Goal: Transaction & Acquisition: Purchase product/service

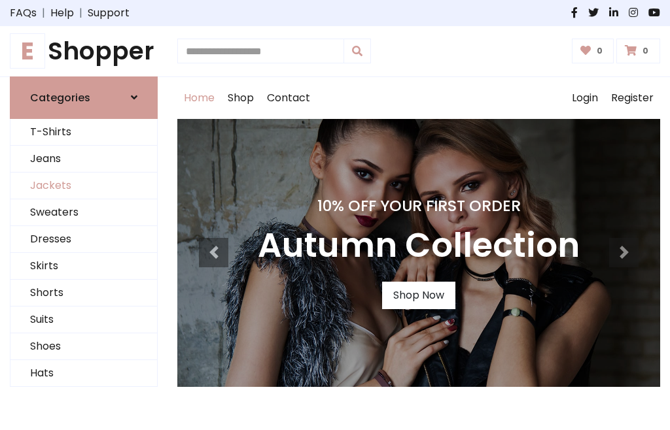
click at [84, 186] on link "Jackets" at bounding box center [83, 186] width 147 height 27
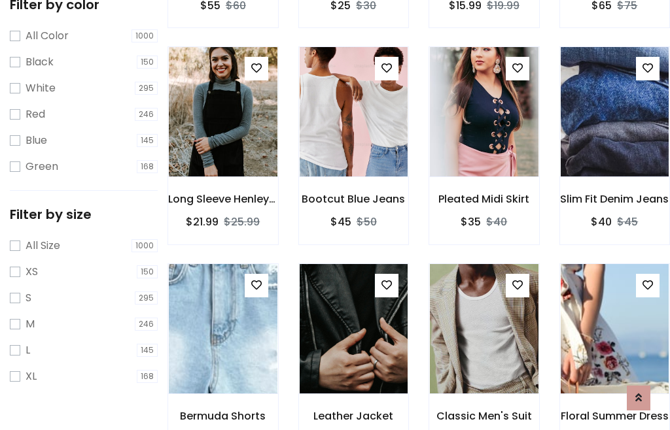
scroll to position [67, 0]
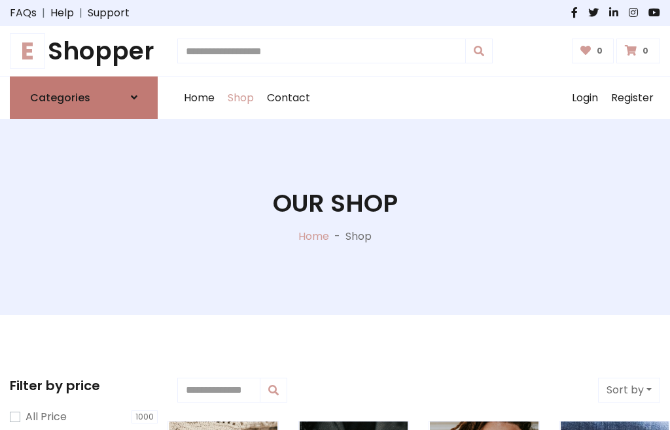
click at [84, 97] on h6 "Categories" at bounding box center [60, 98] width 60 height 12
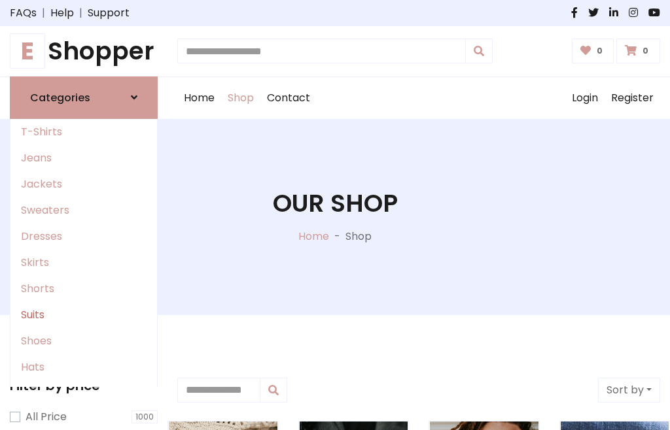
click at [84, 315] on link "Suits" at bounding box center [83, 315] width 147 height 26
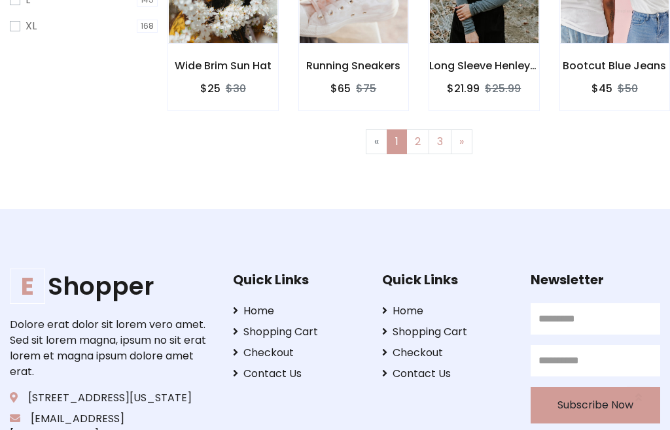
scroll to position [66, 0]
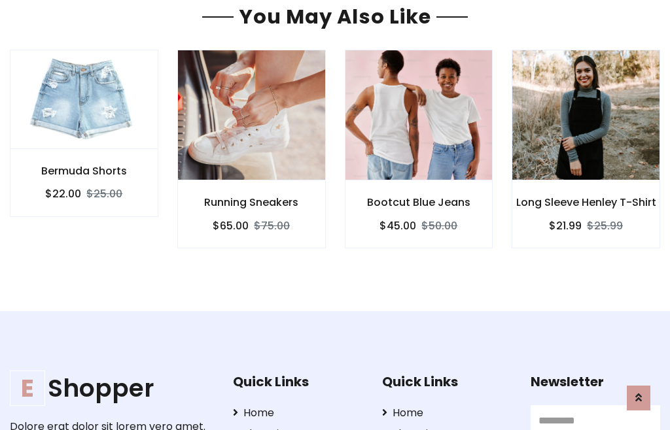
scroll to position [1105, 0]
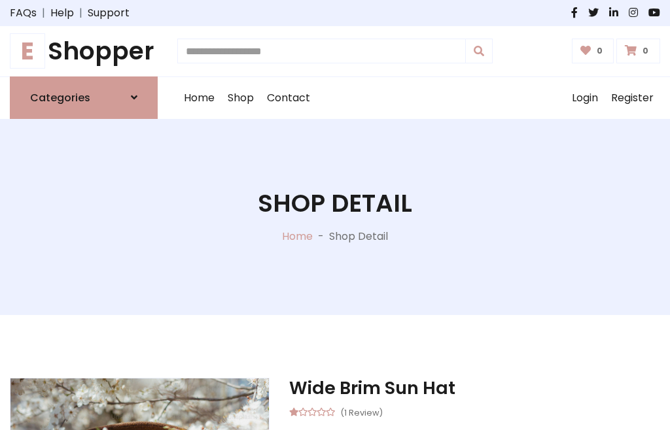
scroll to position [1221, 0]
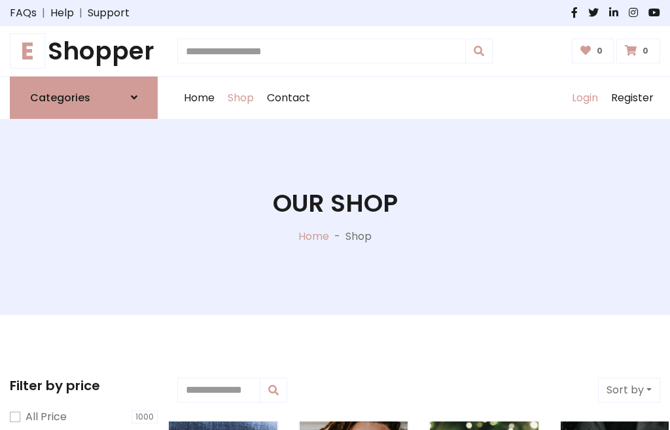
click at [584, 97] on link "Login" at bounding box center [584, 98] width 39 height 42
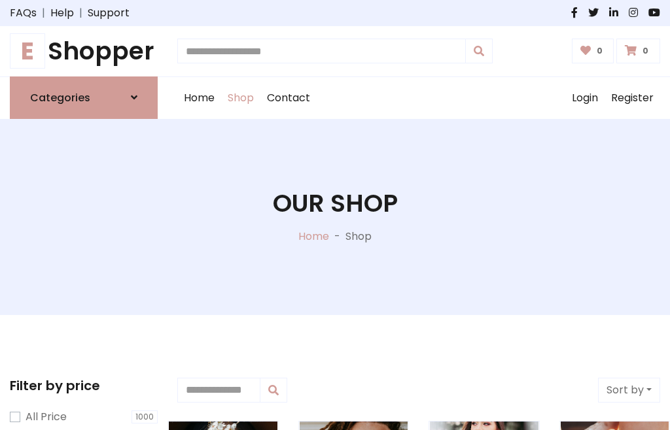
scroll to position [66, 0]
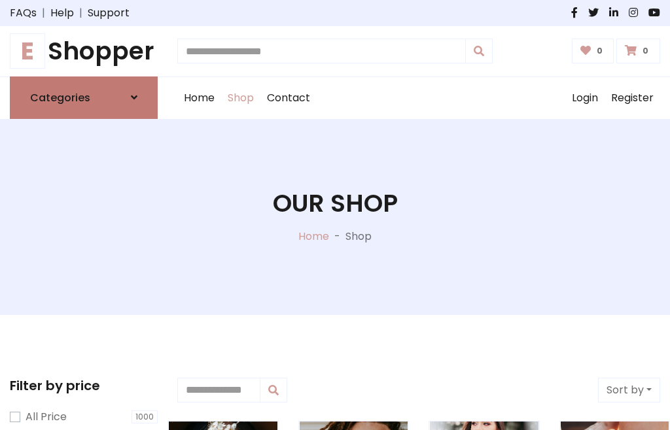
click at [134, 97] on icon at bounding box center [134, 97] width 7 height 10
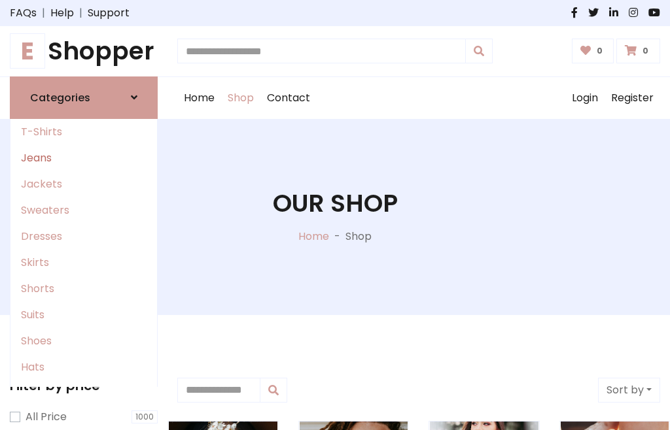
click at [84, 158] on link "Jeans" at bounding box center [83, 158] width 147 height 26
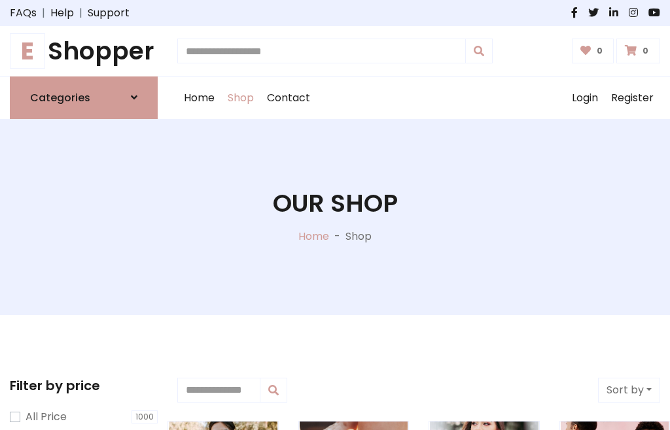
scroll to position [66, 0]
